Goal: Navigation & Orientation: Find specific page/section

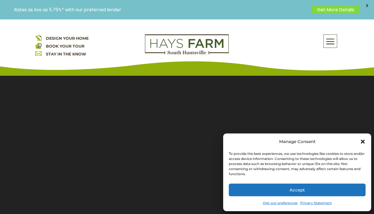
click at [293, 203] on link "Opt-out preferences" at bounding box center [280, 203] width 35 height 8
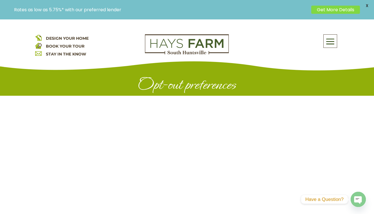
click at [366, 4] on span "X" at bounding box center [367, 5] width 8 height 8
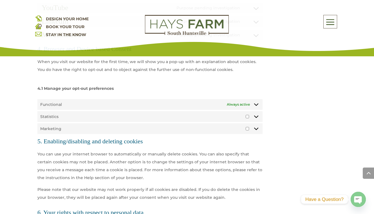
scroll to position [746, 0]
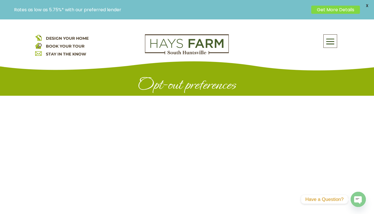
click at [335, 41] on span at bounding box center [330, 41] width 13 height 13
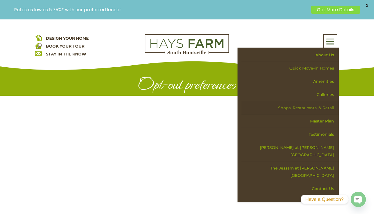
click at [325, 108] on link "Shops, Restaurants, & Retail" at bounding box center [290, 107] width 97 height 13
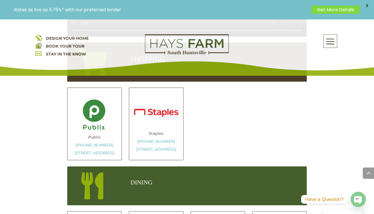
scroll to position [252, 0]
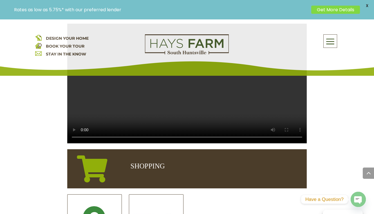
click at [333, 42] on span at bounding box center [330, 41] width 13 height 13
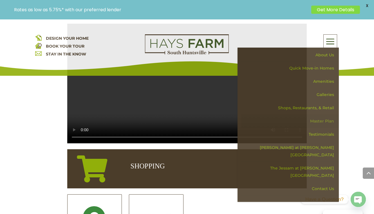
click at [331, 120] on link "Master Plan" at bounding box center [290, 121] width 97 height 13
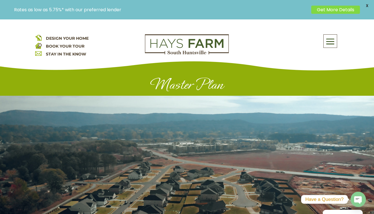
click at [331, 43] on span at bounding box center [330, 41] width 13 height 13
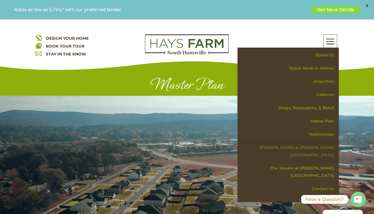
click at [323, 149] on link "[PERSON_NAME] at [PERSON_NAME][GEOGRAPHIC_DATA]" at bounding box center [290, 151] width 97 height 21
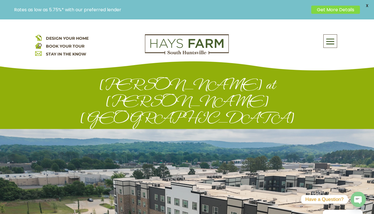
click at [334, 45] on span at bounding box center [330, 41] width 13 height 13
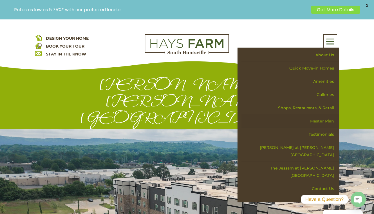
click at [329, 119] on link "Master Plan" at bounding box center [290, 121] width 97 height 13
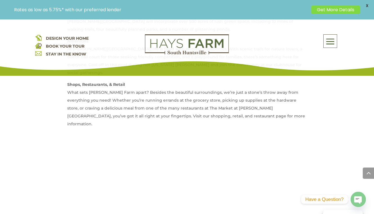
scroll to position [369, 0]
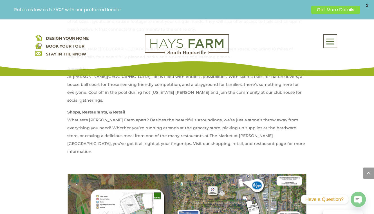
click at [334, 37] on span at bounding box center [330, 41] width 13 height 13
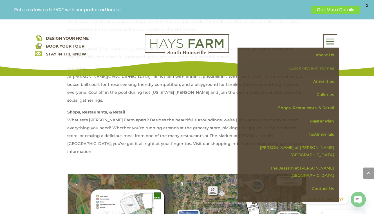
click at [326, 68] on link "Quick Move-in Homes" at bounding box center [290, 68] width 97 height 13
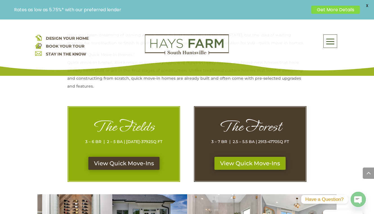
scroll to position [256, 0]
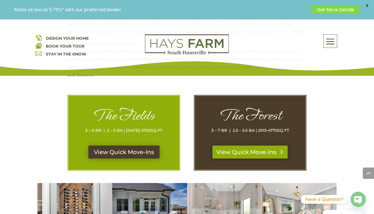
click at [271, 153] on link "View Quick Move-Ins" at bounding box center [250, 152] width 75 height 13
